Goal: Check status: Check status

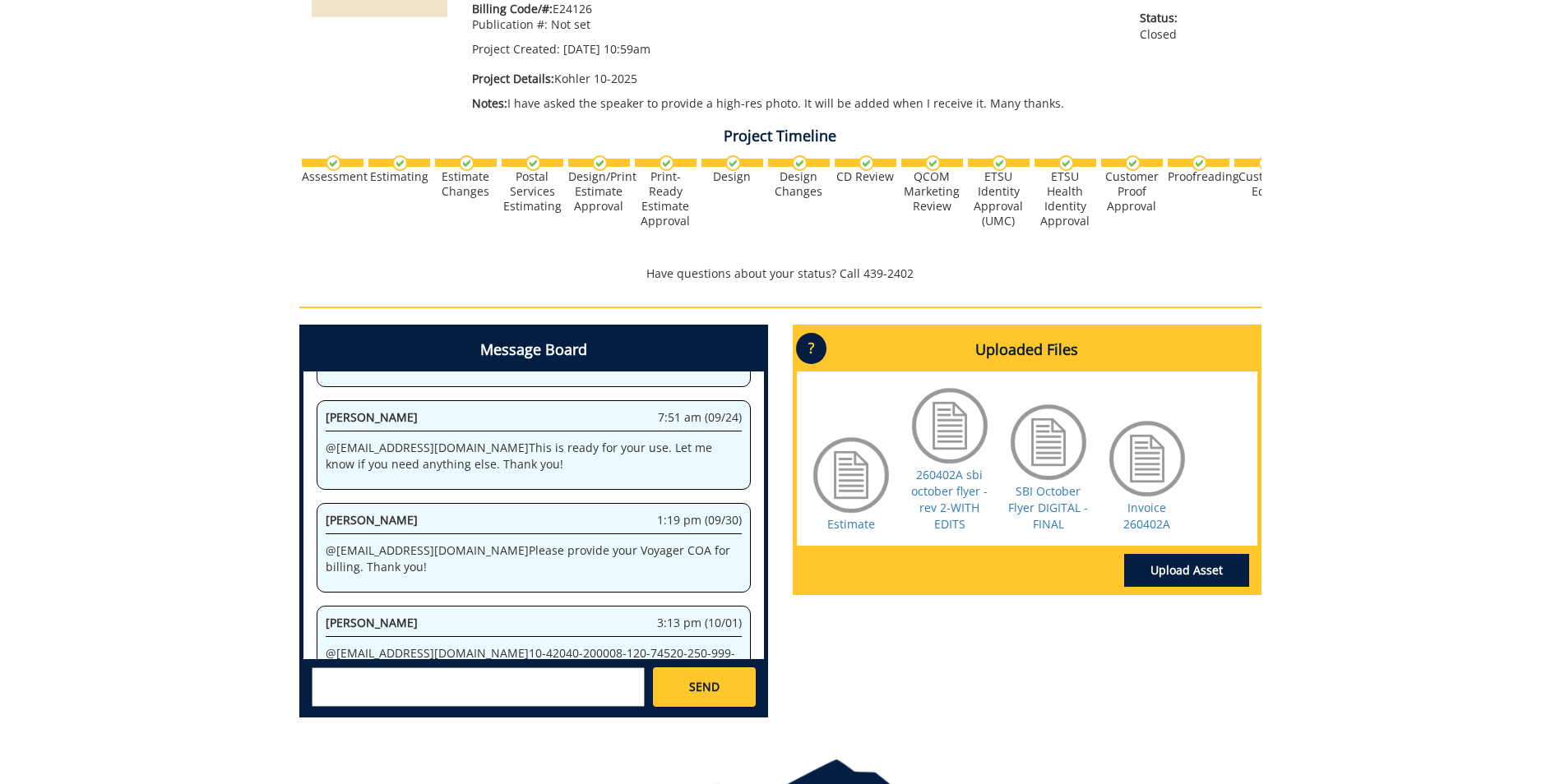
scroll to position [435, 0]
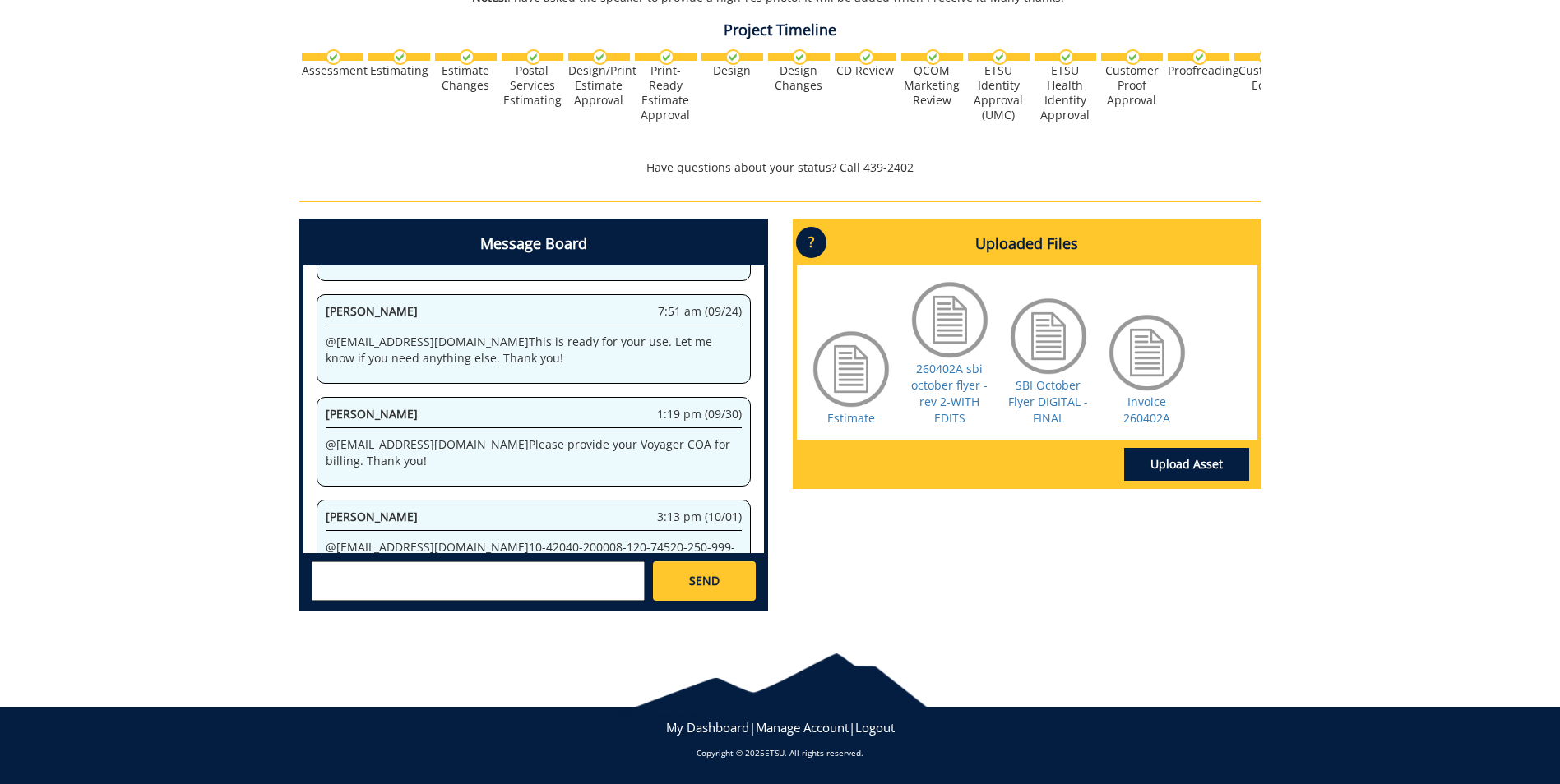
drag, startPoint x: 432, startPoint y: 510, endPoint x: 681, endPoint y: 511, distance: 249.0
click at [681, 539] on p "@ [EMAIL_ADDRESS][DOMAIN_NAME] 10-42040-200008-120-74520-250-999-999-999" at bounding box center [534, 555] width 416 height 33
copy p "10-42040-200008-120-74520-250-999-999-999"
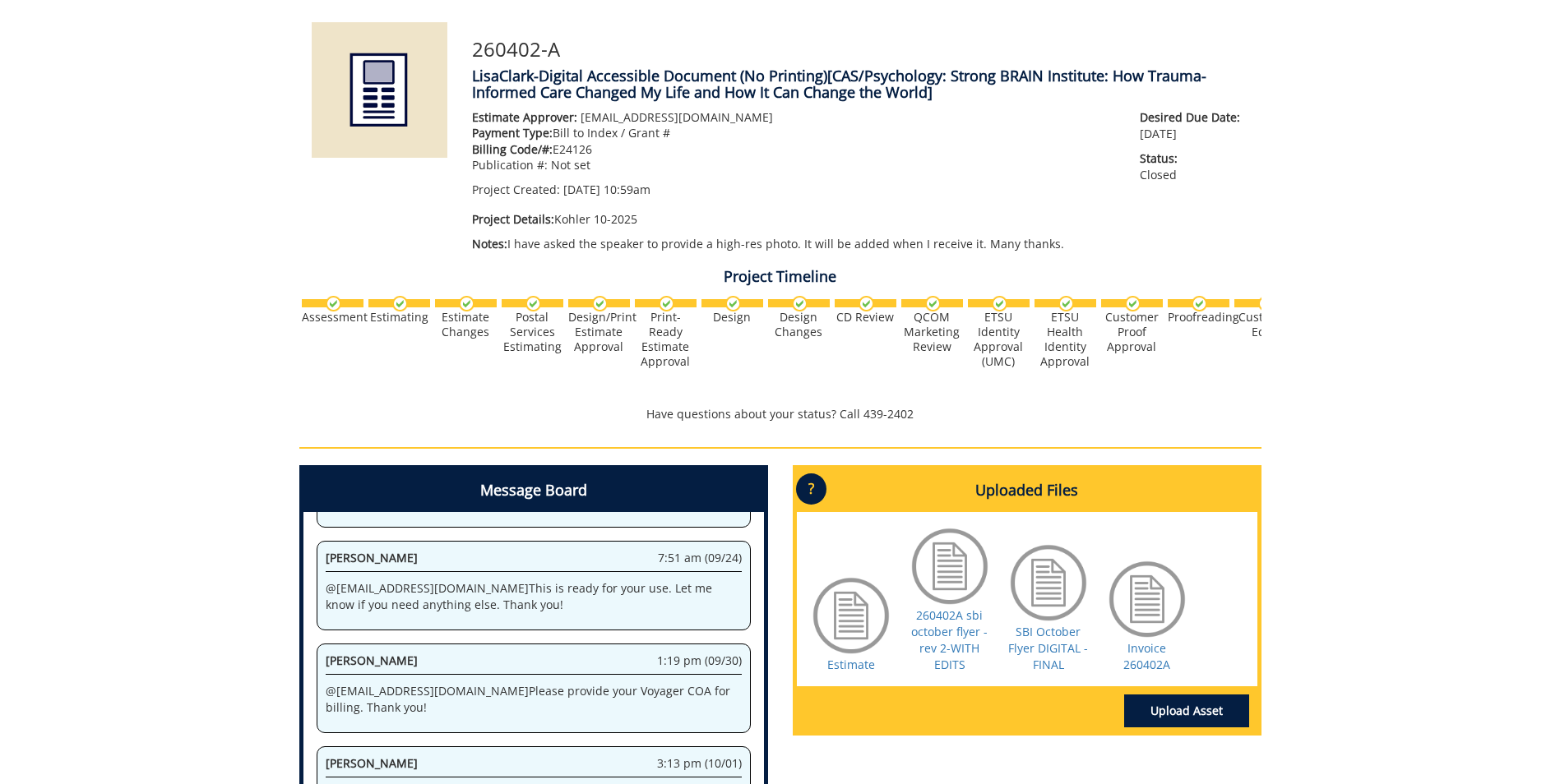
scroll to position [0, 0]
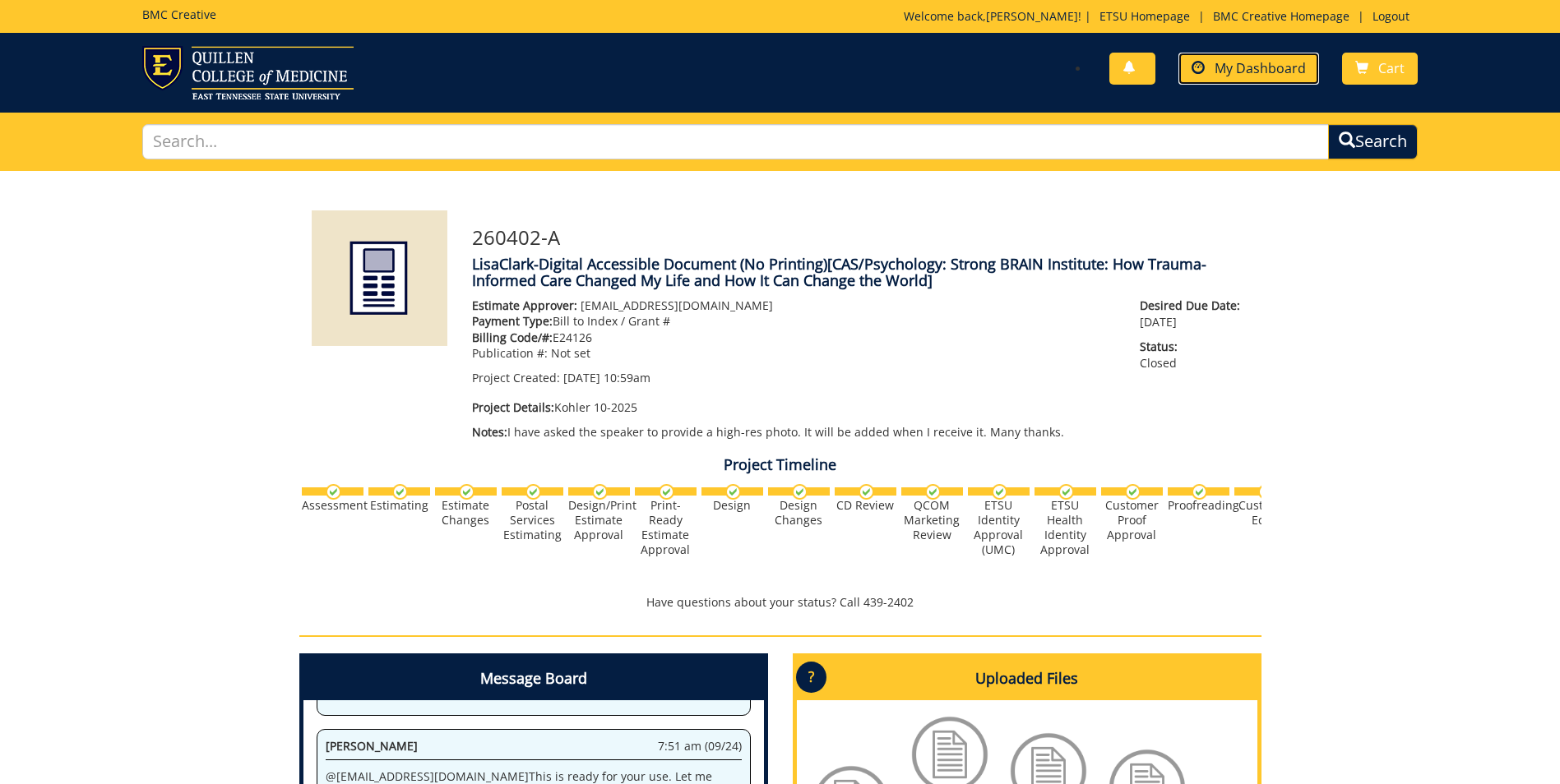
click at [1240, 82] on link "My Dashboard" at bounding box center [1248, 69] width 140 height 32
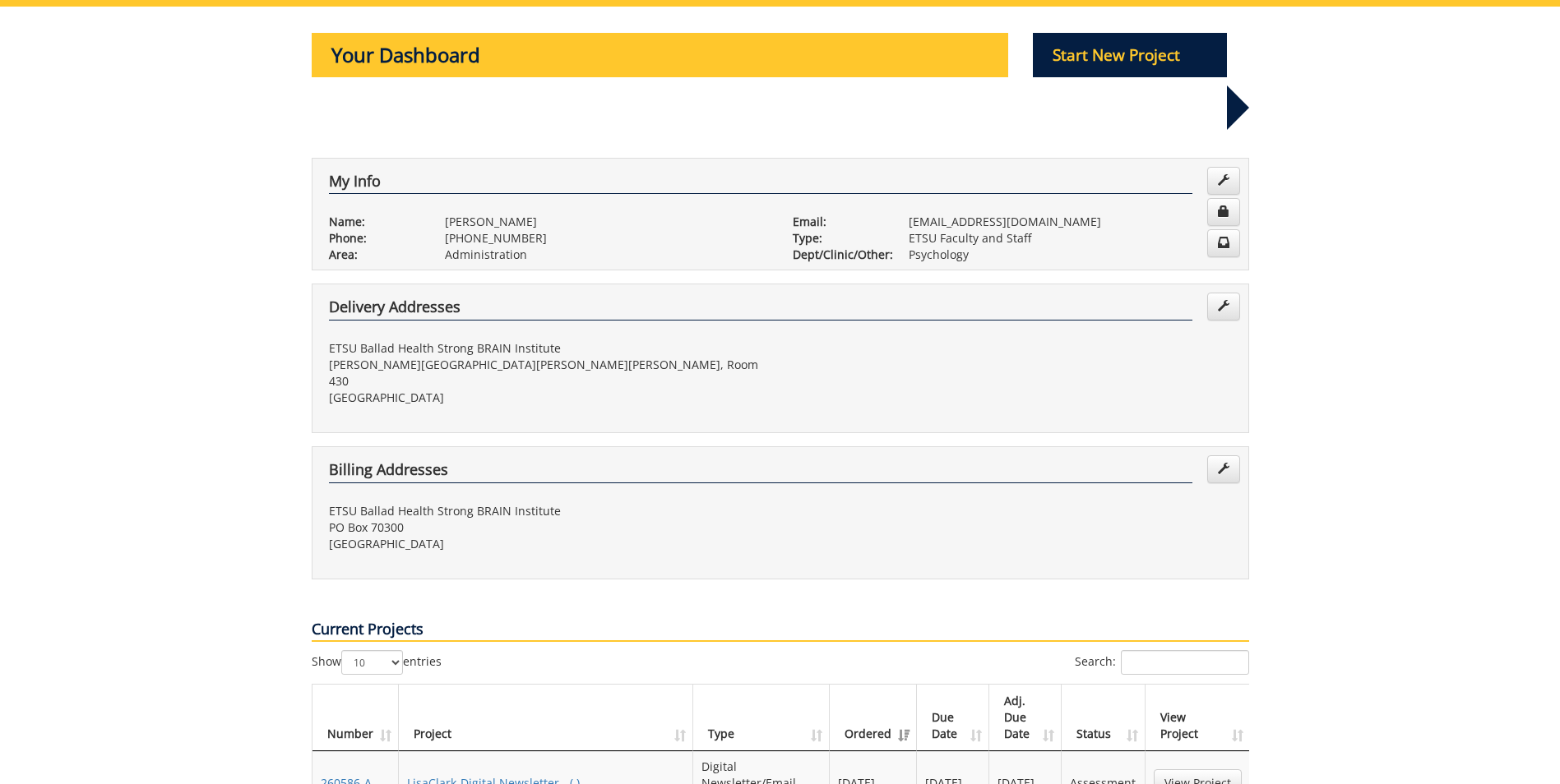
scroll to position [411, 0]
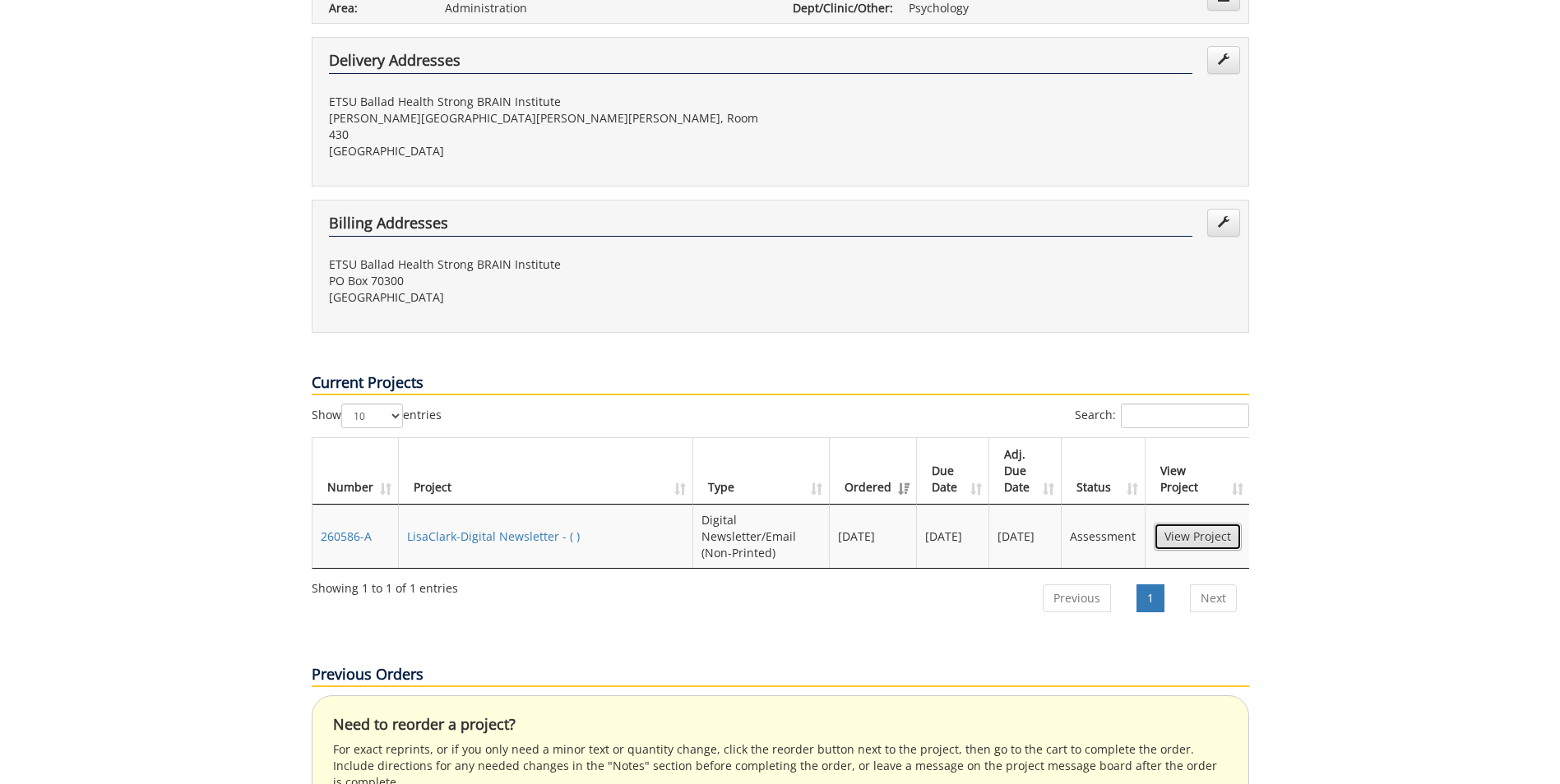
click at [1204, 523] on link "View Project" at bounding box center [1198, 537] width 88 height 28
